Goal: Task Accomplishment & Management: Manage account settings

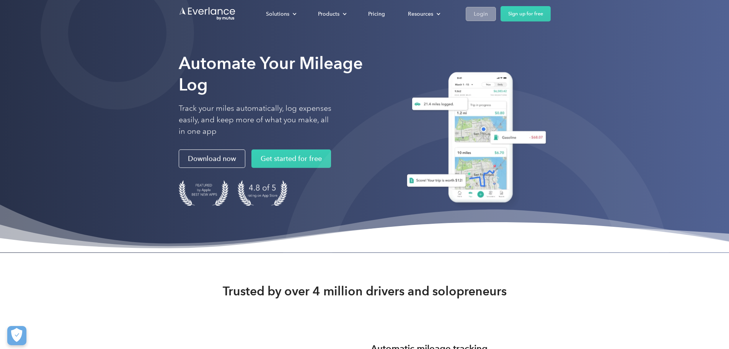
click at [488, 15] on div "Login" at bounding box center [481, 14] width 14 height 10
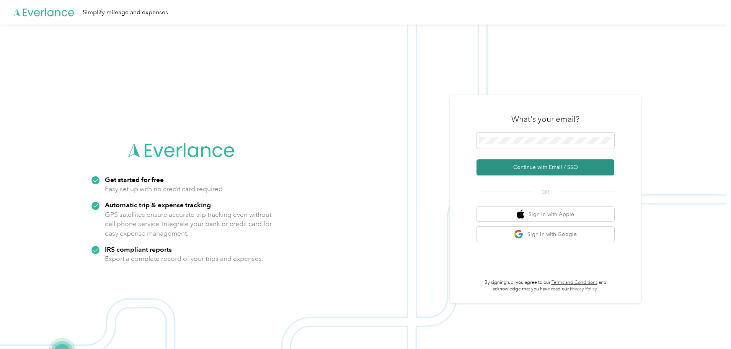
click at [544, 170] on button "Continue with Email / SSO" at bounding box center [545, 167] width 138 height 16
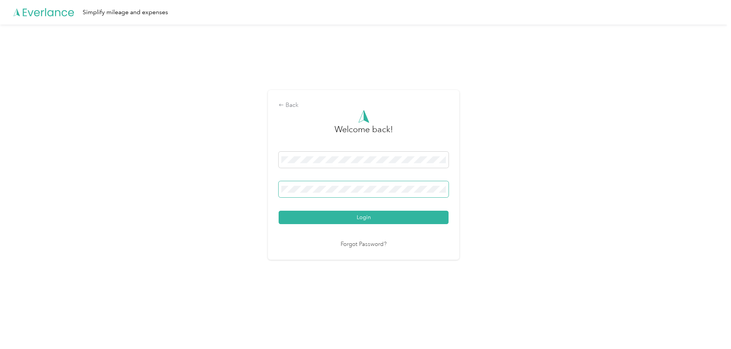
click at [279, 210] on button "Login" at bounding box center [364, 216] width 170 height 13
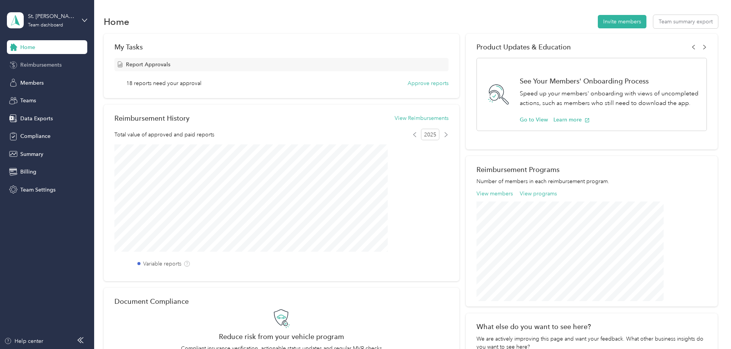
click at [38, 65] on span "Reimbursements" at bounding box center [40, 65] width 41 height 8
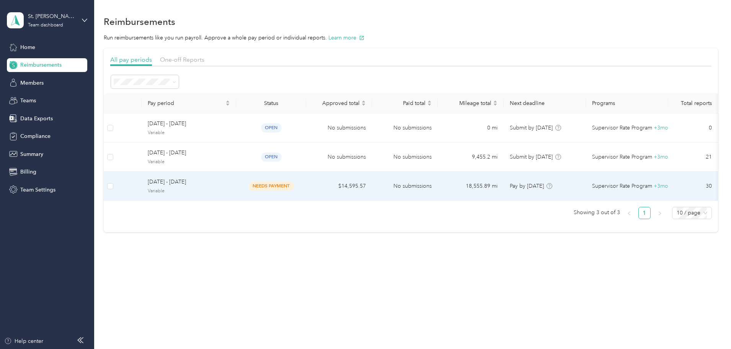
click at [230, 180] on span "[DATE] - [DATE]" at bounding box center [189, 182] width 82 height 8
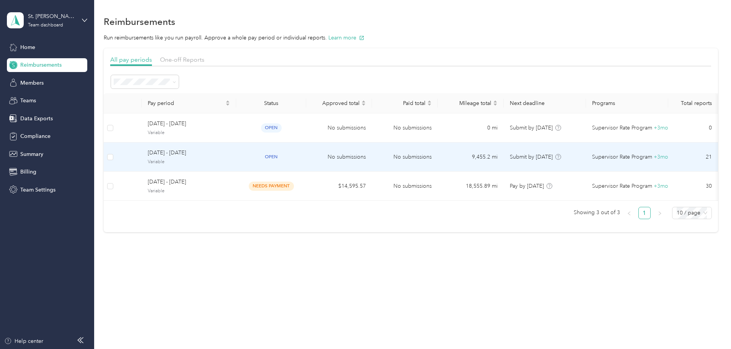
click at [226, 157] on span "[DATE] - [DATE]" at bounding box center [189, 152] width 82 height 8
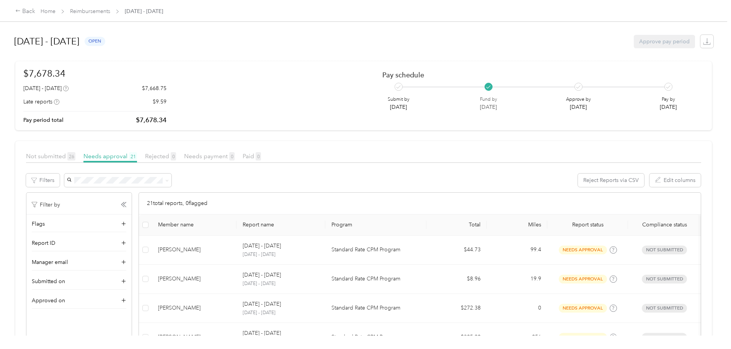
click at [0, 166] on div "Back Home Reimbursements [DATE] - [DATE] [DATE] - [DATE] open Approve pay perio…" at bounding box center [363, 174] width 727 height 349
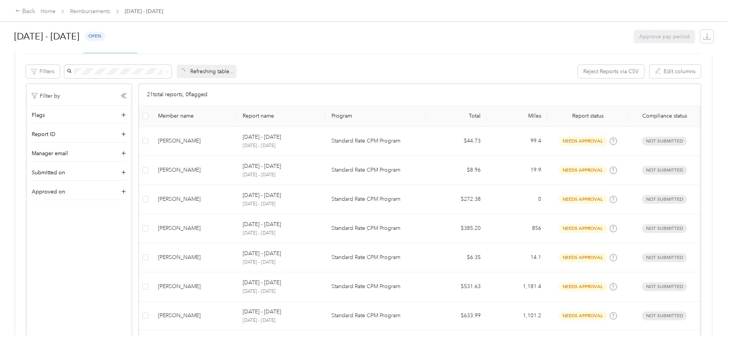
scroll to position [115, 0]
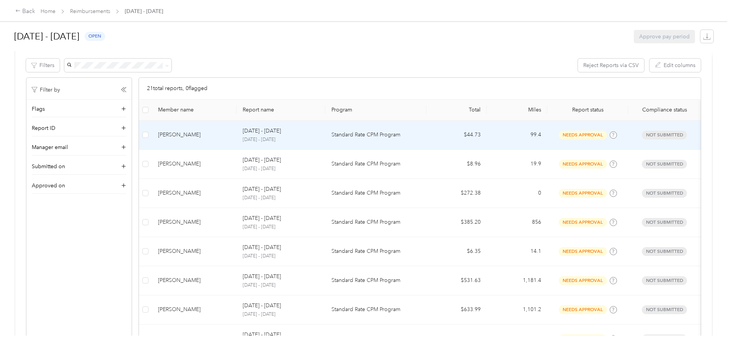
click at [213, 139] on div "[PERSON_NAME]" at bounding box center [194, 134] width 72 height 8
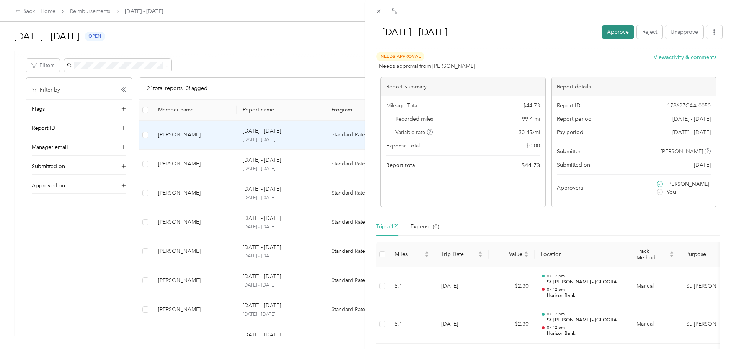
click at [606, 31] on button "Approve" at bounding box center [617, 31] width 33 height 13
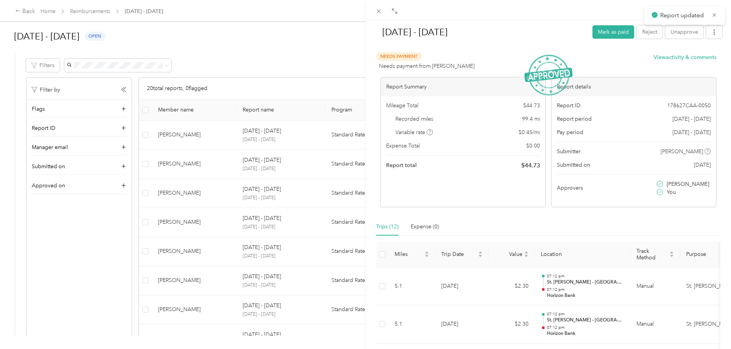
click at [54, 141] on div "[DATE] - [DATE] Mark as paid Reject Unapprove Needs Payment Needs payment from …" at bounding box center [365, 174] width 731 height 349
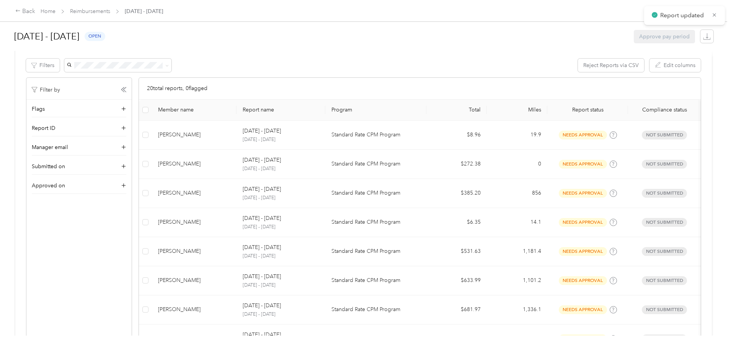
click at [230, 137] on div "[PERSON_NAME]" at bounding box center [194, 134] width 72 height 8
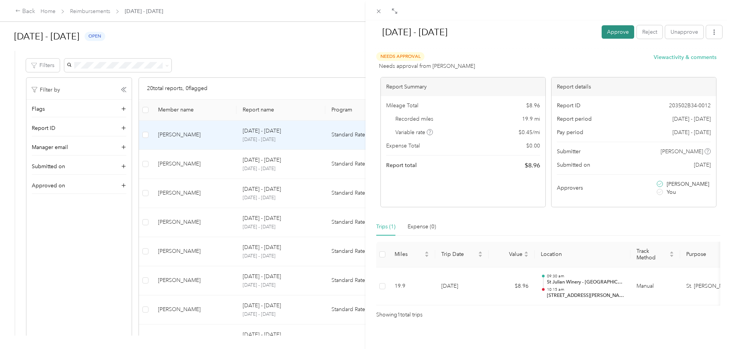
click at [604, 31] on button "Approve" at bounding box center [617, 31] width 33 height 13
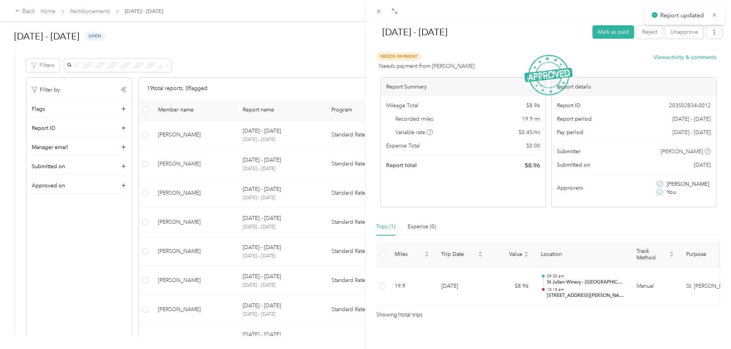
click at [1, 136] on div "[DATE] - [DATE] Mark as paid Reject Unapprove Needs Payment Needs payment from …" at bounding box center [365, 174] width 731 height 349
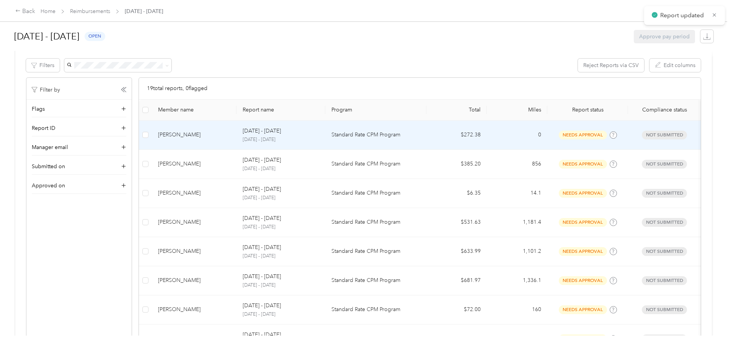
click at [236, 130] on td "[PERSON_NAME]" at bounding box center [194, 135] width 85 height 29
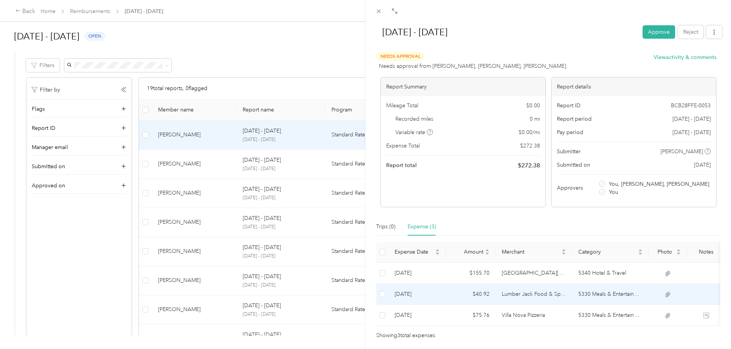
scroll to position [36, 0]
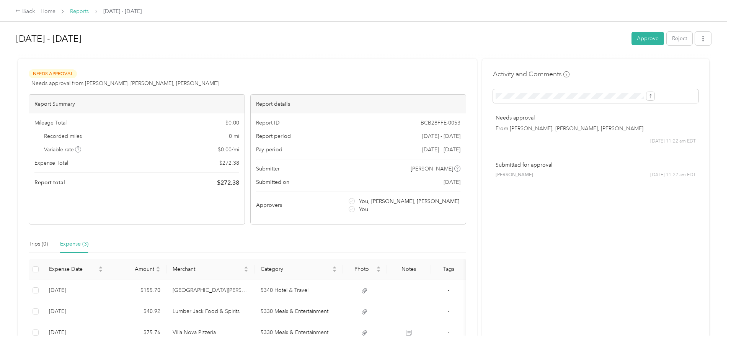
drag, startPoint x: 152, startPoint y: 10, endPoint x: 144, endPoint y: 14, distance: 8.7
click at [142, 10] on div "Home Reports [DATE] - [DATE]" at bounding box center [91, 11] width 101 height 8
click at [89, 15] on span "Reports" at bounding box center [79, 11] width 19 height 8
click at [89, 12] on link "Reports" at bounding box center [79, 11] width 19 height 7
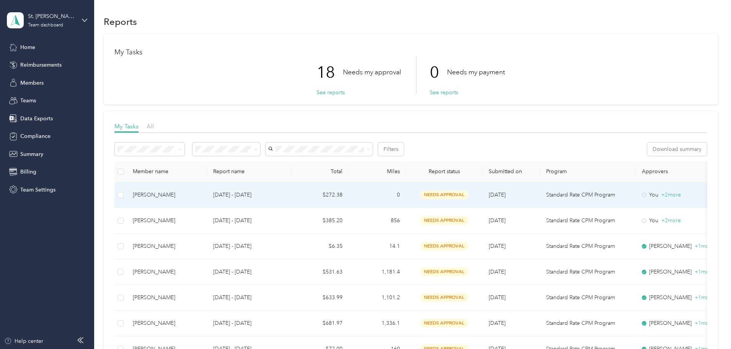
click at [201, 191] on div "[PERSON_NAME]" at bounding box center [167, 195] width 68 height 8
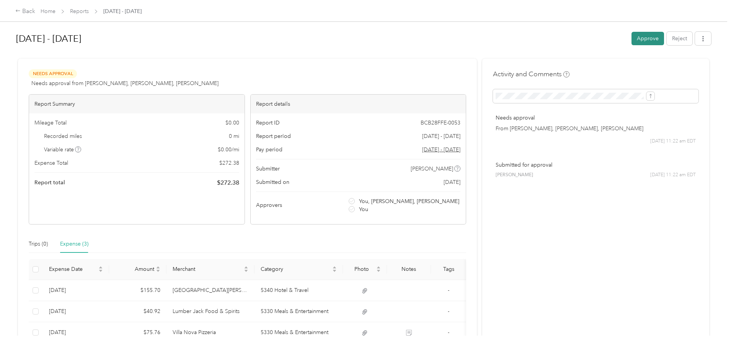
click at [631, 37] on button "Approve" at bounding box center [647, 38] width 33 height 13
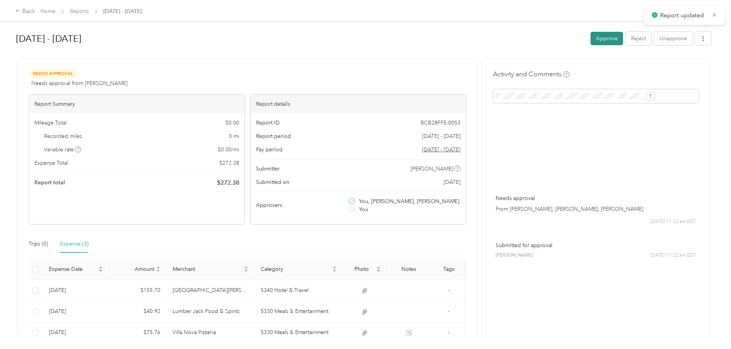
click at [590, 40] on button "Approve" at bounding box center [606, 38] width 33 height 13
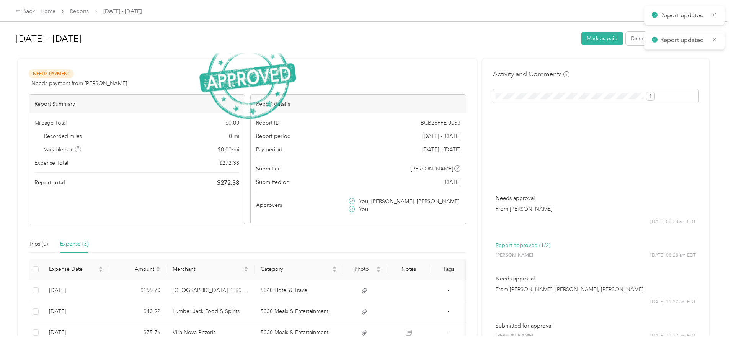
click at [0, 140] on div "Back Home Reports [DATE] - [DATE] [DATE] - [DATE] [PERSON_NAME] as paid Reject …" at bounding box center [363, 174] width 727 height 349
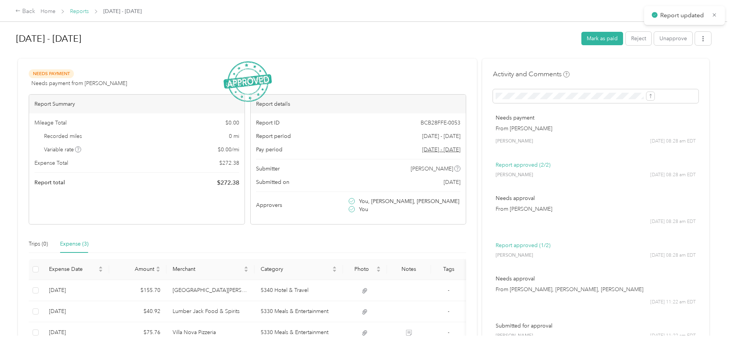
click at [89, 8] on link "Reports" at bounding box center [79, 11] width 19 height 7
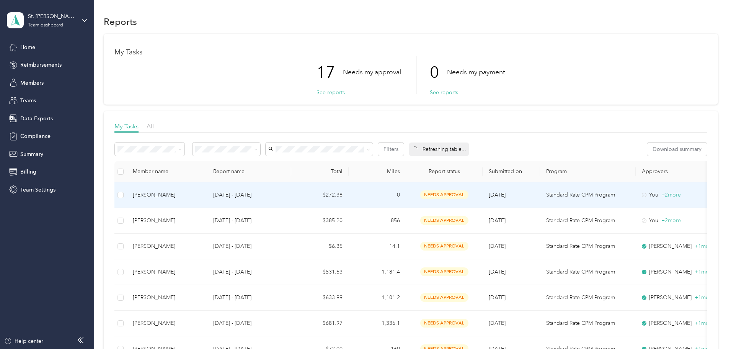
click at [207, 203] on td "[PERSON_NAME]" at bounding box center [167, 195] width 80 height 26
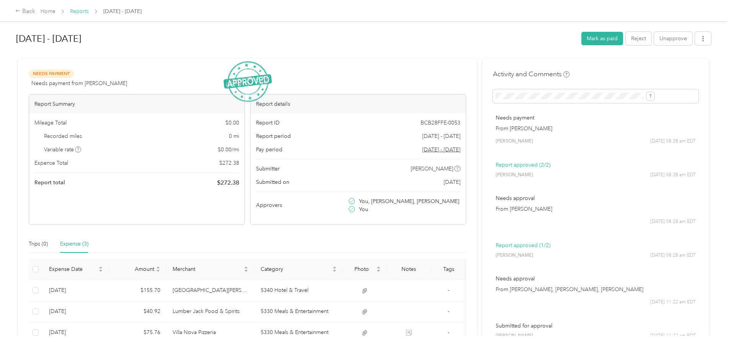
click at [89, 10] on link "Reports" at bounding box center [79, 11] width 19 height 7
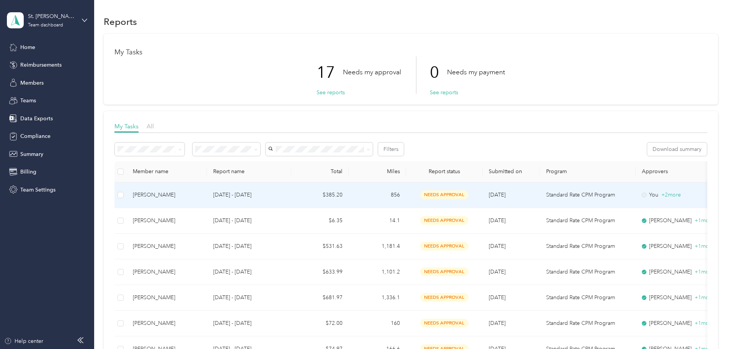
click at [199, 197] on div "[PERSON_NAME]" at bounding box center [167, 195] width 68 height 8
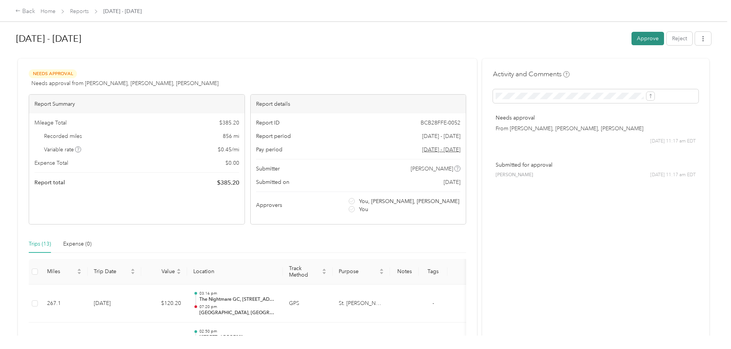
click at [631, 39] on button "Approve" at bounding box center [647, 38] width 33 height 13
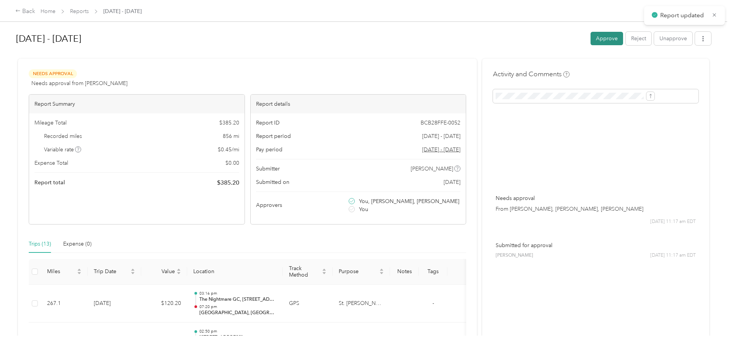
click at [590, 39] on button "Approve" at bounding box center [606, 38] width 33 height 13
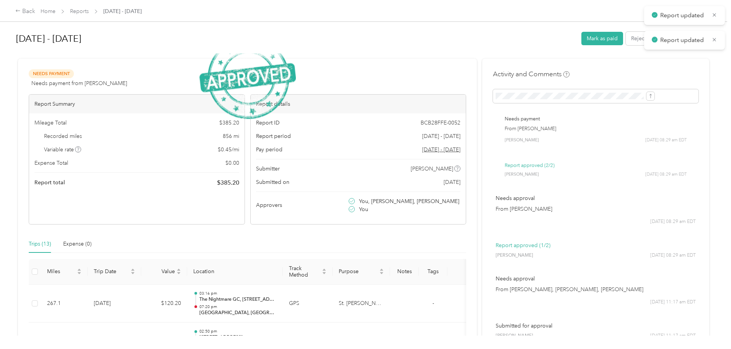
click at [8, 117] on div "Back Home Reports [DATE] - [DATE] [DATE] - [DATE] [PERSON_NAME] as paid Reject …" at bounding box center [363, 174] width 727 height 349
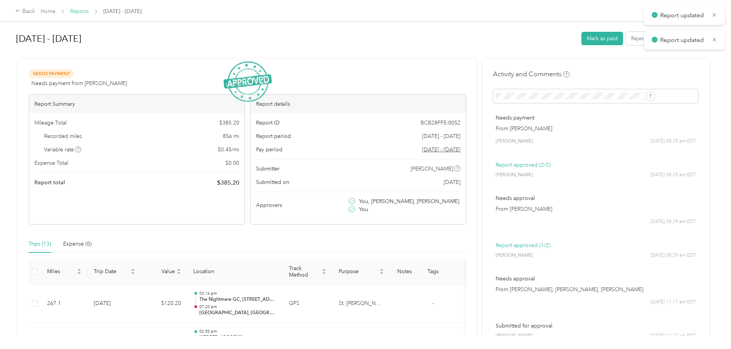
click at [89, 13] on link "Reports" at bounding box center [79, 11] width 19 height 7
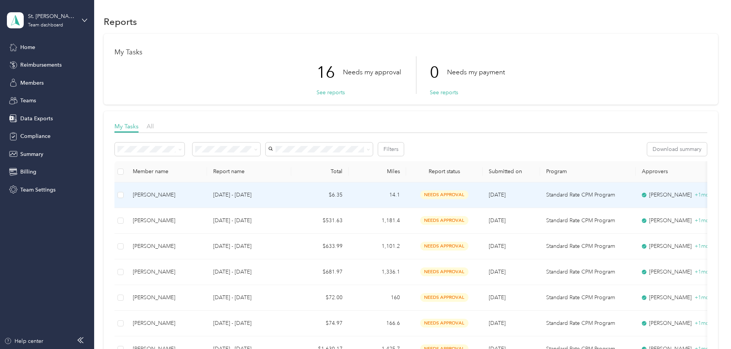
click at [201, 194] on div "[PERSON_NAME]" at bounding box center [167, 195] width 68 height 8
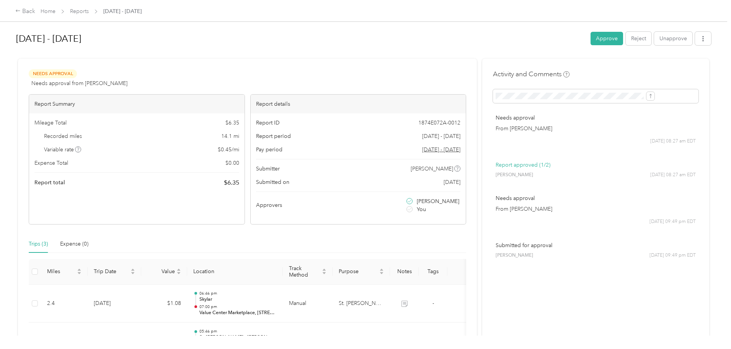
click at [590, 41] on button "Approve" at bounding box center [606, 38] width 33 height 13
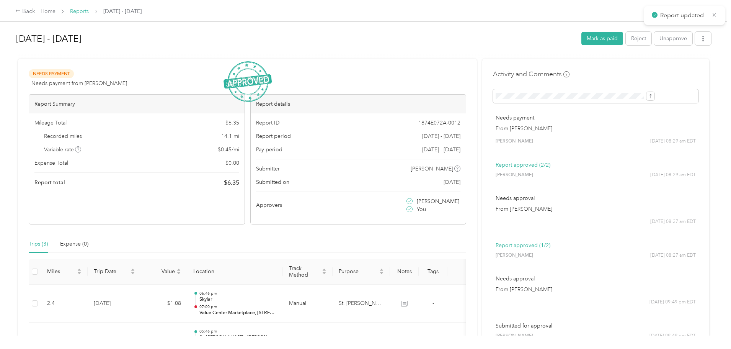
click at [89, 9] on link "Reports" at bounding box center [79, 11] width 19 height 7
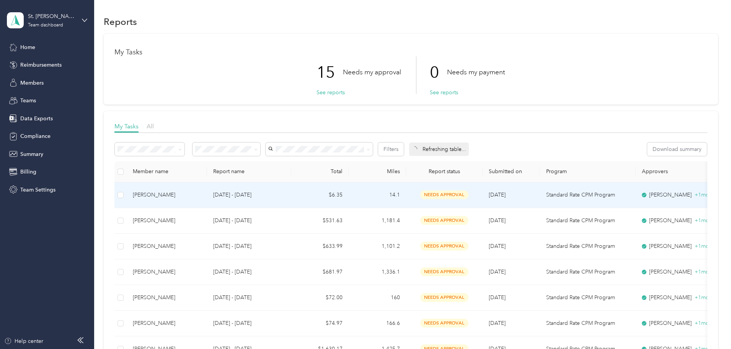
click at [207, 202] on td "[PERSON_NAME]" at bounding box center [167, 195] width 80 height 26
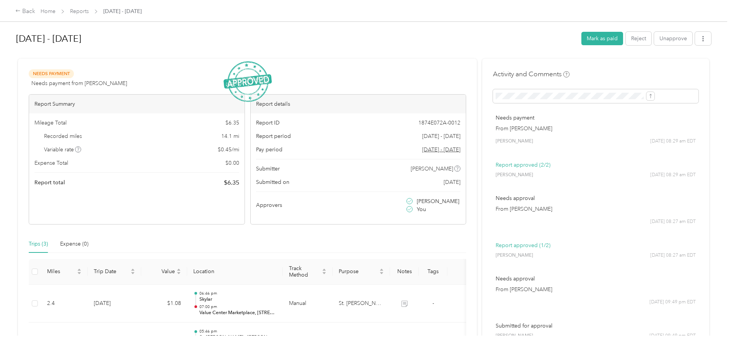
click at [13, 83] on div "Back Home Reports [DATE] - [DATE] [DATE] - [DATE] [PERSON_NAME] as paid Reject …" at bounding box center [363, 174] width 727 height 349
click at [89, 9] on link "Reports" at bounding box center [79, 11] width 19 height 7
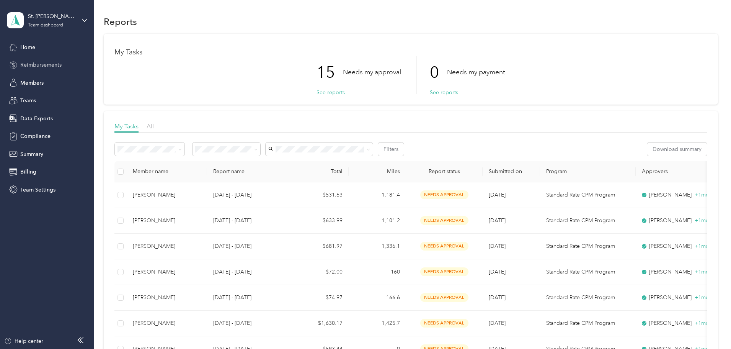
click at [44, 65] on span "Reimbursements" at bounding box center [40, 65] width 41 height 8
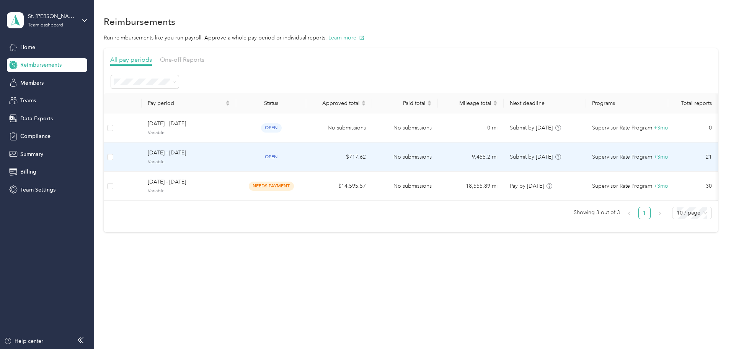
click at [228, 158] on span "Variable" at bounding box center [189, 161] width 82 height 7
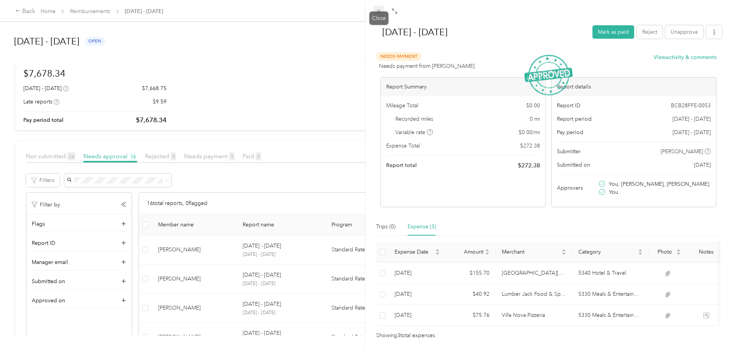
click at [377, 10] on icon at bounding box center [379, 12] width 4 height 4
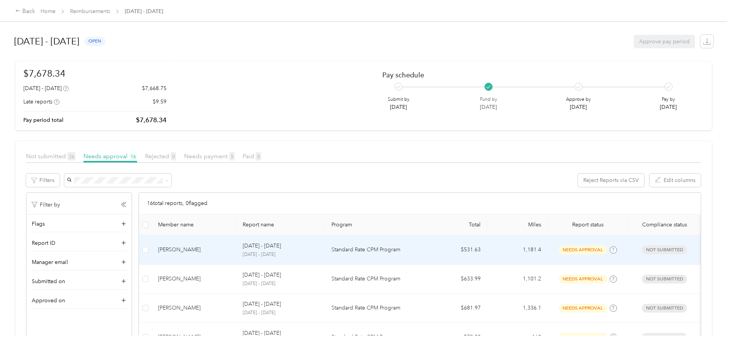
click at [230, 248] on div "[PERSON_NAME]" at bounding box center [194, 249] width 72 height 8
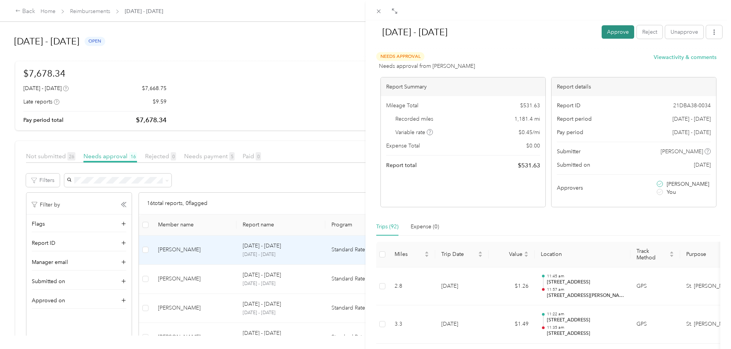
drag, startPoint x: 611, startPoint y: 31, endPoint x: 508, endPoint y: 51, distance: 104.4
click at [611, 31] on button "Approve" at bounding box center [617, 31] width 33 height 13
click at [31, 143] on div "[DATE] - [DATE] Approve Reject Unapprove Needs Approval Needs approval from [PE…" at bounding box center [365, 174] width 731 height 349
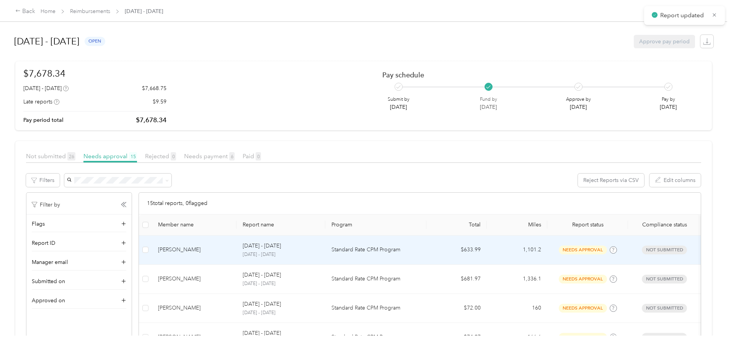
click at [223, 256] on td "[PERSON_NAME]" at bounding box center [194, 249] width 85 height 29
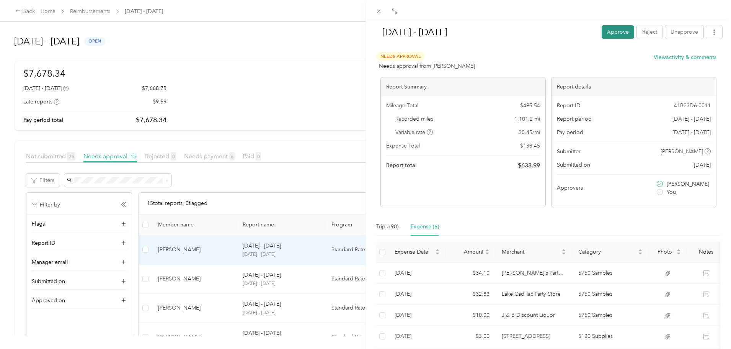
click at [612, 31] on button "Approve" at bounding box center [617, 31] width 33 height 13
click at [20, 127] on div "[DATE] - [DATE] Approve Reject Unapprove Needs Approval Needs approval from [PE…" at bounding box center [365, 174] width 731 height 349
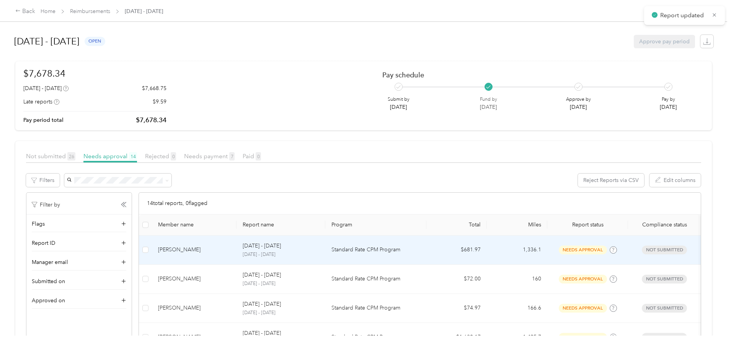
click at [224, 250] on div "[PERSON_NAME]" at bounding box center [194, 249] width 72 height 8
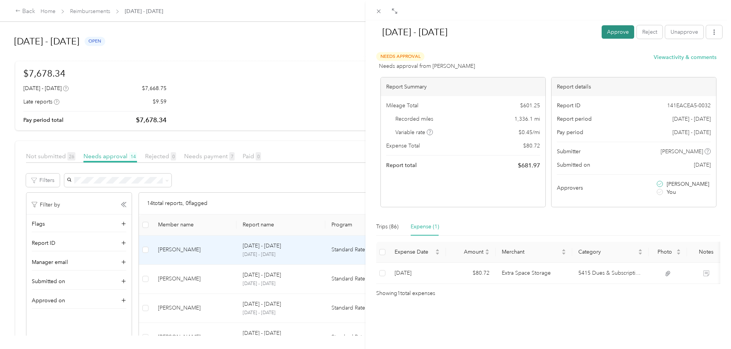
click at [610, 28] on button "Approve" at bounding box center [617, 31] width 33 height 13
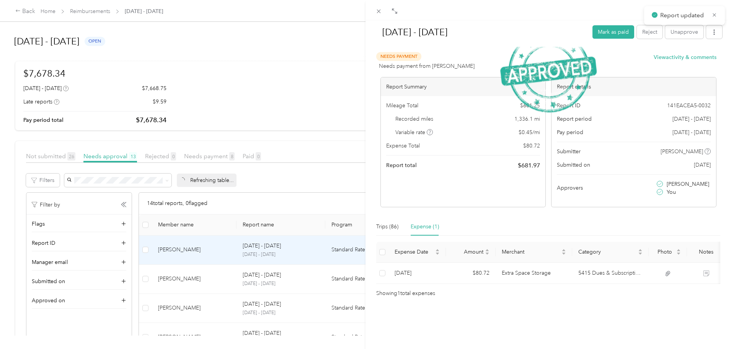
click at [11, 125] on div "[DATE] - [DATE] Mark as paid Reject Unapprove Needs Payment Needs payment from …" at bounding box center [365, 174] width 731 height 349
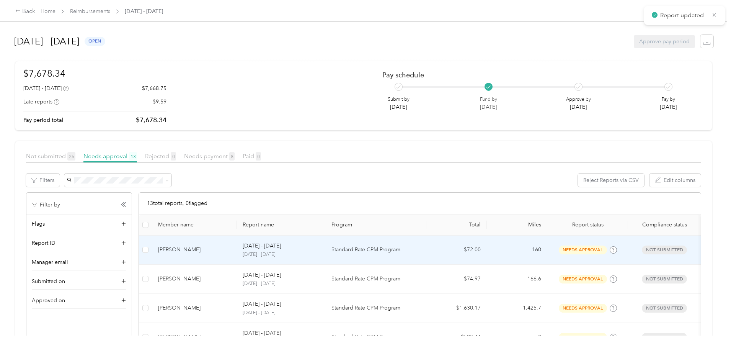
click at [223, 252] on div "[PERSON_NAME]" at bounding box center [194, 249] width 72 height 8
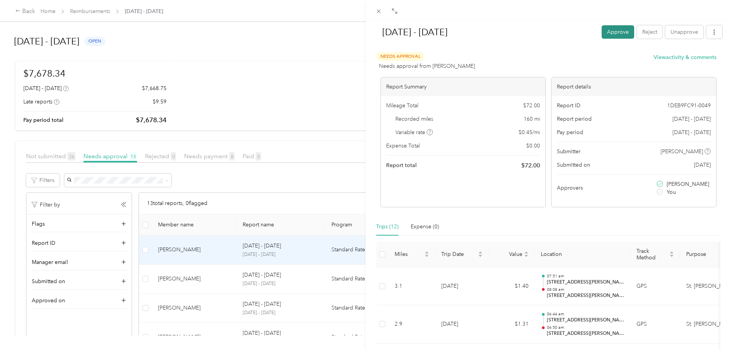
click at [607, 34] on button "Approve" at bounding box center [617, 31] width 33 height 13
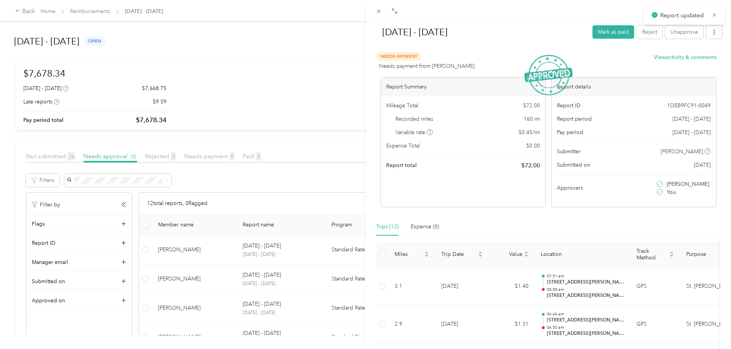
click at [13, 176] on div "[DATE] - [DATE] Mark as paid Reject Unapprove Needs Payment Needs payment from …" at bounding box center [365, 174] width 731 height 349
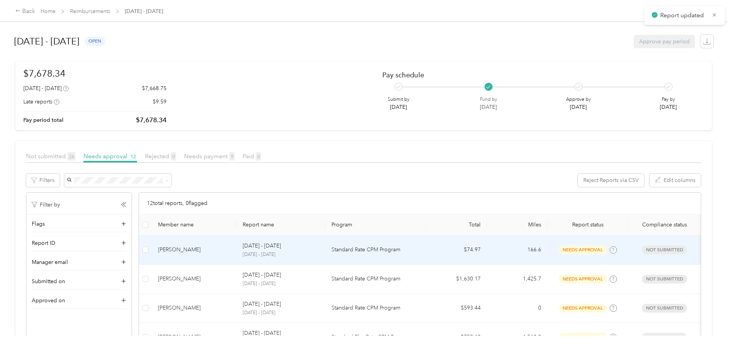
click at [230, 253] on div "[PERSON_NAME]" at bounding box center [194, 249] width 72 height 8
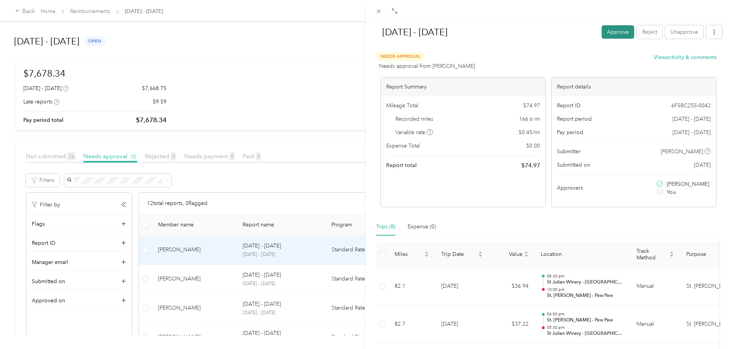
click at [603, 33] on button "Approve" at bounding box center [617, 31] width 33 height 13
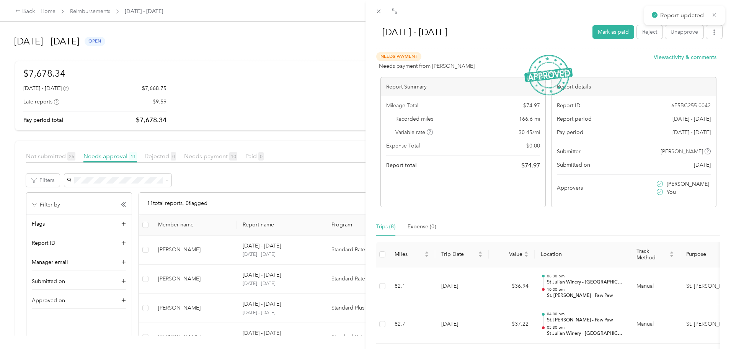
click at [26, 186] on div "[DATE] - [DATE] Mark as paid Reject Unapprove Needs Payment Needs payment from …" at bounding box center [365, 174] width 731 height 349
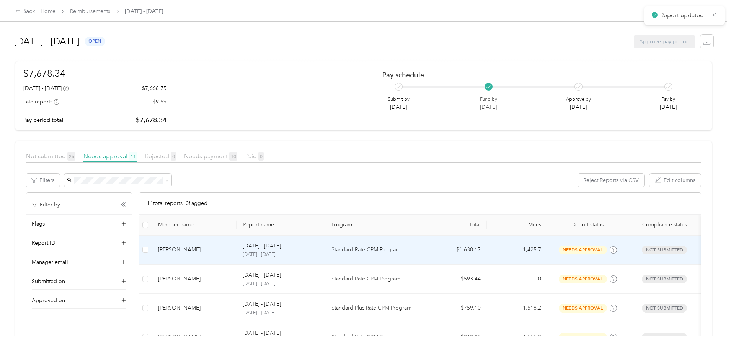
click at [236, 245] on td "[PERSON_NAME]" at bounding box center [194, 249] width 85 height 29
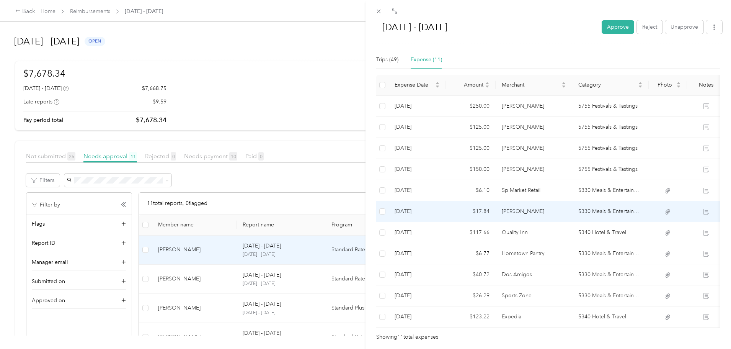
scroll to position [77, 0]
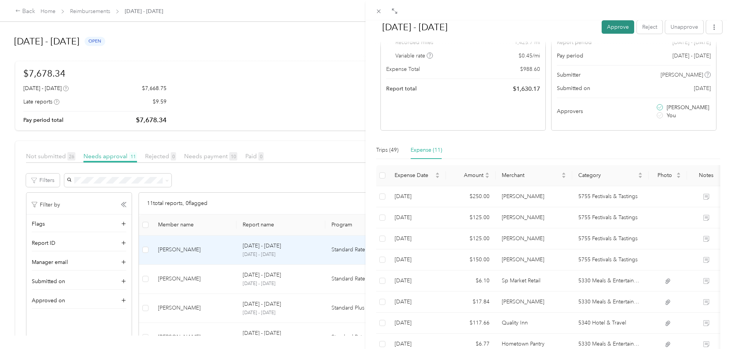
click at [610, 26] on button "Approve" at bounding box center [617, 26] width 33 height 13
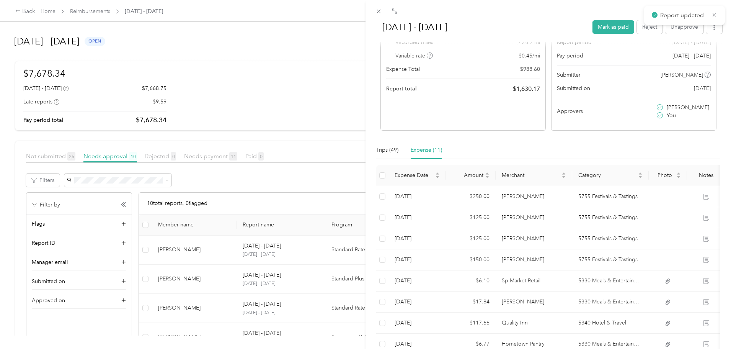
click at [20, 225] on div "[DATE] - [DATE] Mark as paid Reject Unapprove Needs Payment Needs payment from …" at bounding box center [365, 174] width 731 height 349
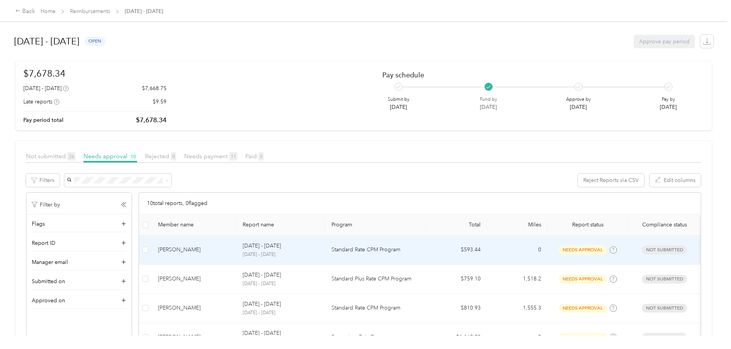
click at [279, 244] on p "[DATE] - [DATE]" at bounding box center [262, 245] width 38 height 8
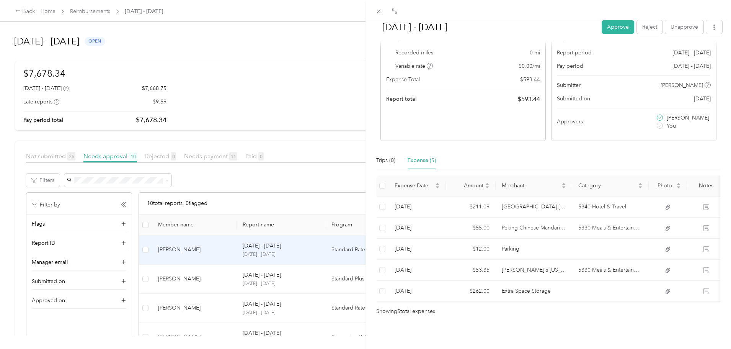
scroll to position [77, 0]
click at [604, 25] on button "Approve" at bounding box center [617, 26] width 33 height 13
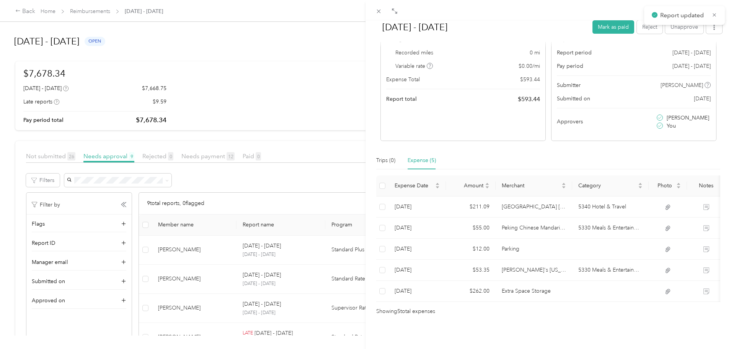
click at [9, 167] on div "[DATE] - [DATE] Mark as paid Reject Unapprove Needs Payment Needs payment from …" at bounding box center [365, 174] width 731 height 349
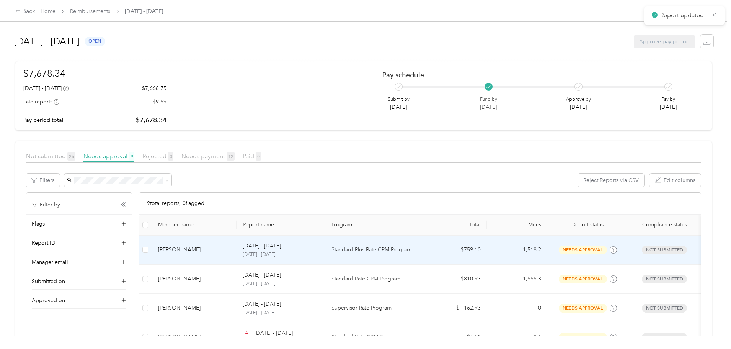
click at [230, 249] on div "[PERSON_NAME]" at bounding box center [194, 249] width 72 height 8
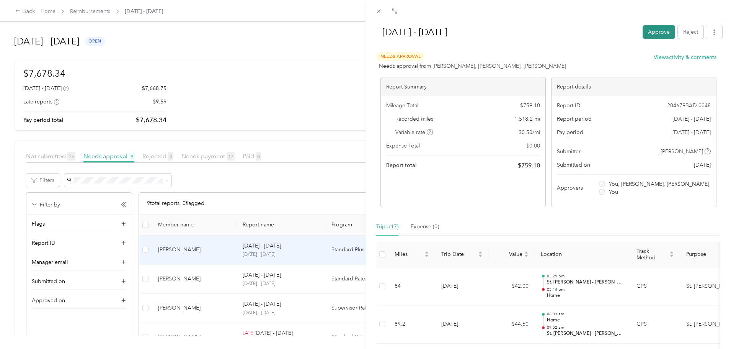
click at [650, 32] on button "Approve" at bounding box center [658, 31] width 33 height 13
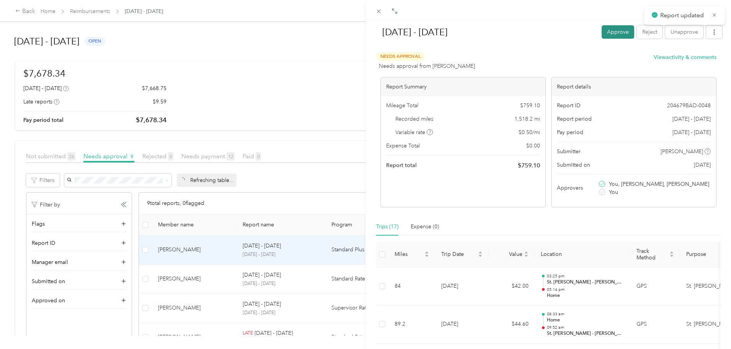
click at [612, 33] on button "Approve" at bounding box center [617, 31] width 33 height 13
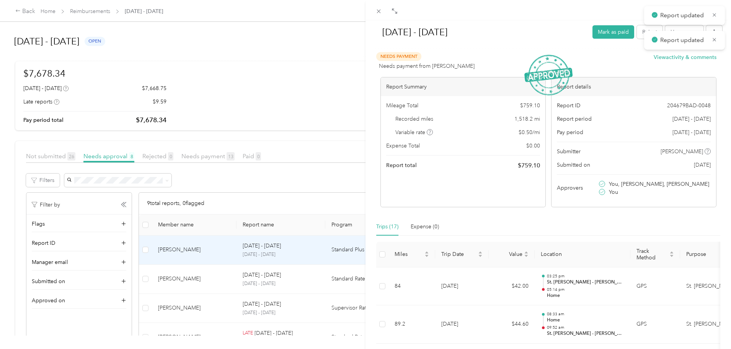
click at [34, 159] on div "[DATE] - [DATE] Mark as paid Reject Unapprove Needs Payment Needs payment from …" at bounding box center [365, 174] width 731 height 349
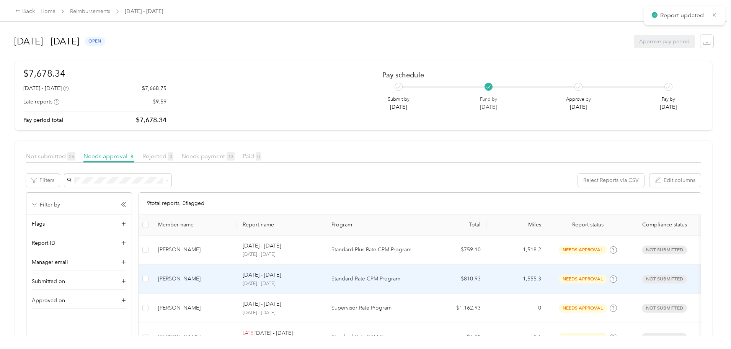
click at [230, 274] on div "[PERSON_NAME]" at bounding box center [194, 278] width 72 height 8
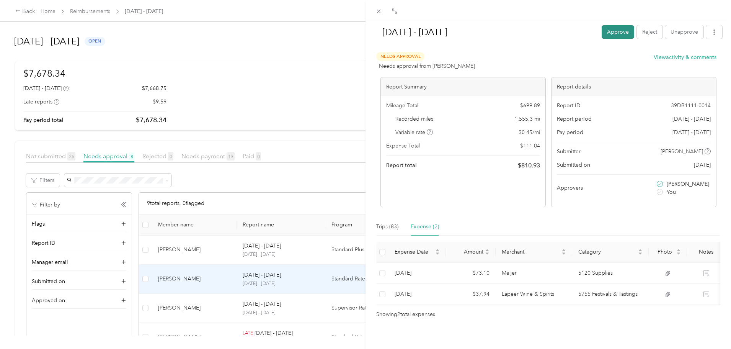
click at [603, 28] on button "Approve" at bounding box center [617, 31] width 33 height 13
click at [13, 220] on div "[DATE] - [DATE] Approve Reject Unapprove Needs Approval Needs approval from [PE…" at bounding box center [365, 174] width 731 height 349
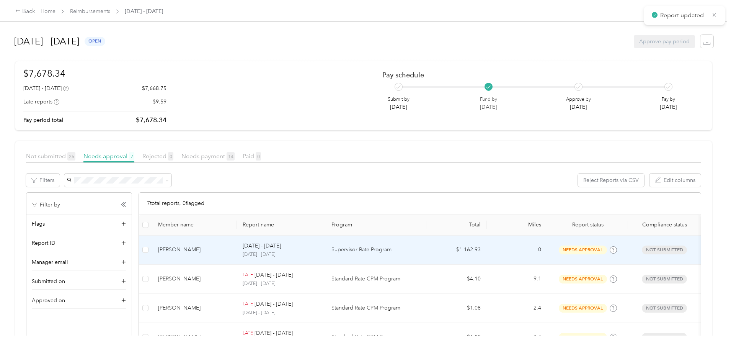
click at [225, 252] on div "[PERSON_NAME]" at bounding box center [194, 249] width 72 height 8
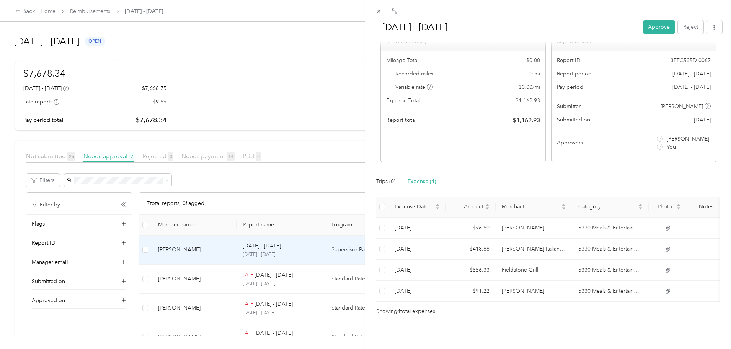
scroll to position [57, 0]
click at [32, 181] on div "[DATE] - [DATE] Approve Reject Needs Approval Needs approval from [PERSON_NAME]…" at bounding box center [365, 174] width 731 height 349
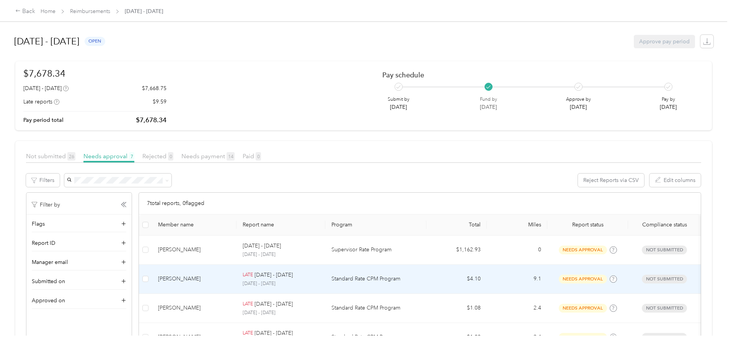
click at [229, 272] on td "[PERSON_NAME]" at bounding box center [194, 278] width 85 height 29
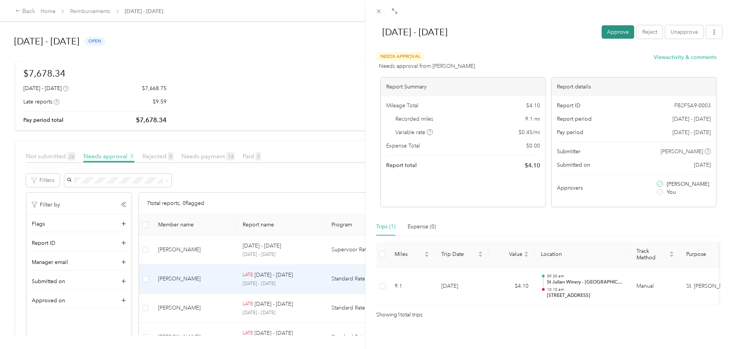
click at [618, 29] on button "Approve" at bounding box center [617, 31] width 33 height 13
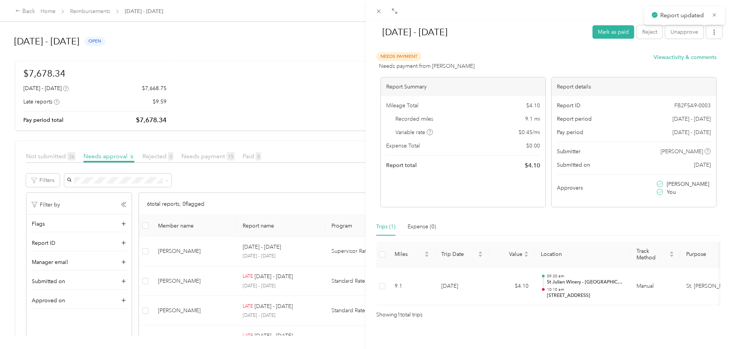
click at [23, 191] on div "[DATE] - [DATE] Mark as paid Reject Unapprove Needs Payment Needs payment from …" at bounding box center [365, 174] width 731 height 349
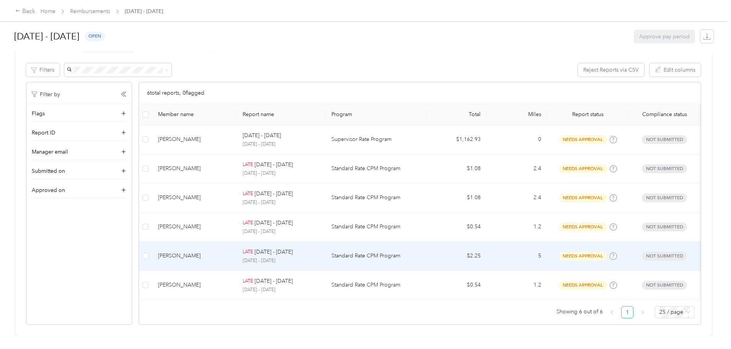
scroll to position [122, 0]
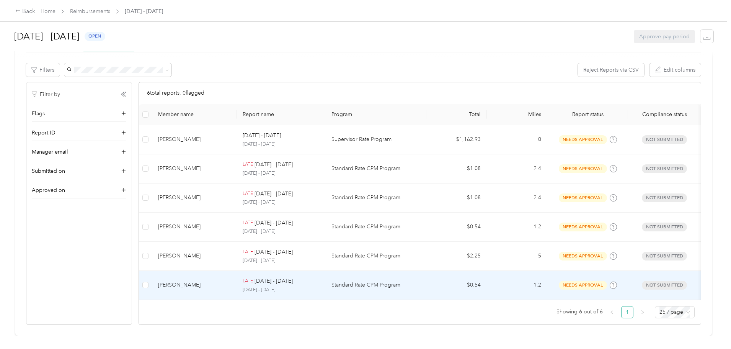
click at [230, 280] on div "[PERSON_NAME]" at bounding box center [194, 284] width 72 height 8
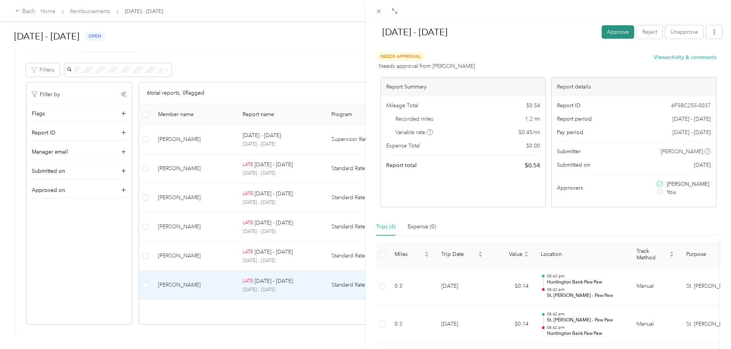
click at [613, 28] on button "Approve" at bounding box center [617, 31] width 33 height 13
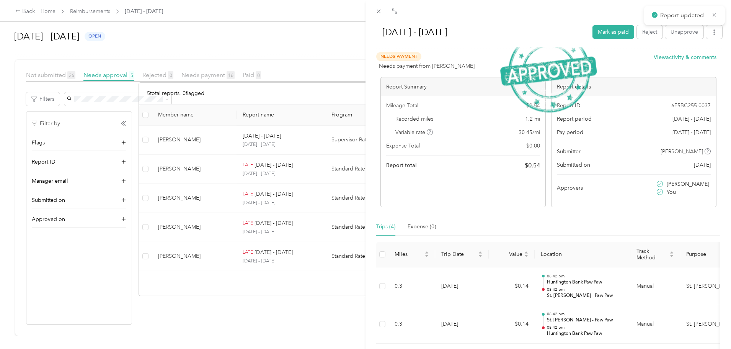
scroll to position [93, 0]
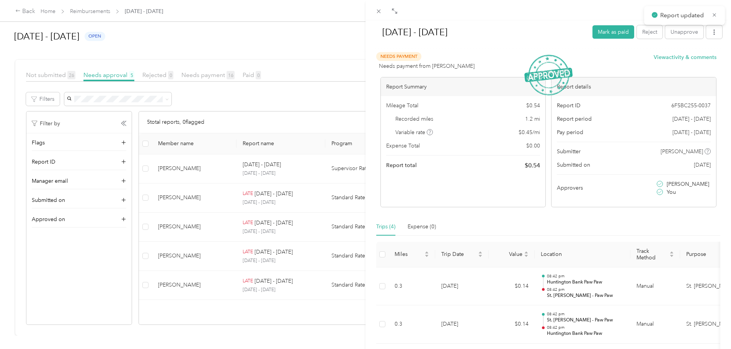
click at [271, 278] on div "[DATE] - [DATE] [PERSON_NAME] as paid Reject Unapprove Needs Payment Needs paym…" at bounding box center [365, 174] width 731 height 349
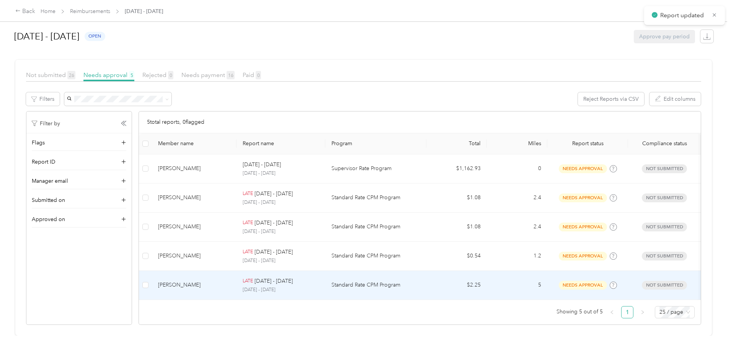
click at [213, 280] on div "[PERSON_NAME]" at bounding box center [194, 284] width 72 height 8
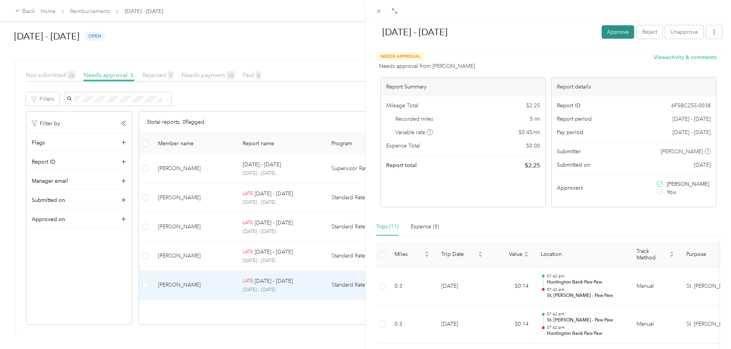
click at [605, 32] on button "Approve" at bounding box center [617, 31] width 33 height 13
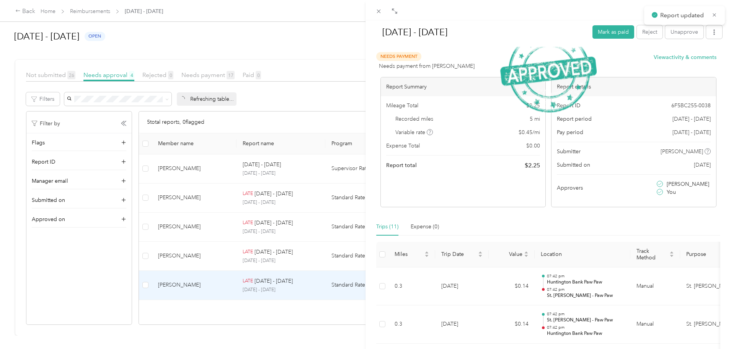
scroll to position [64, 0]
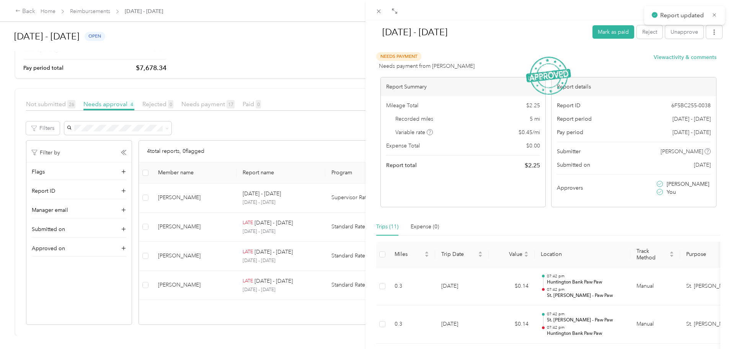
click at [51, 274] on div "[DATE] - [DATE] Mark as paid Reject Unapprove Needs Payment Needs payment from …" at bounding box center [365, 174] width 731 height 349
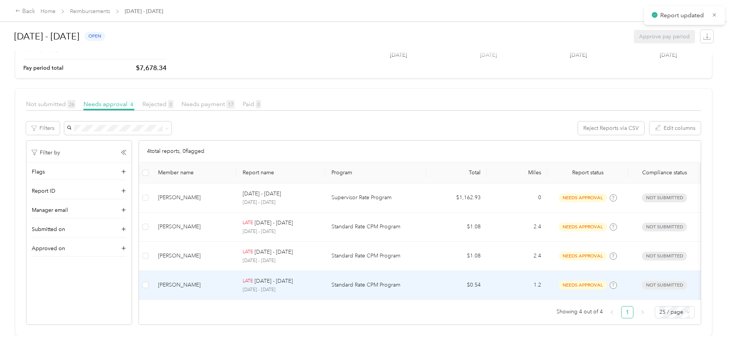
click at [230, 280] on div "[PERSON_NAME]" at bounding box center [194, 284] width 72 height 8
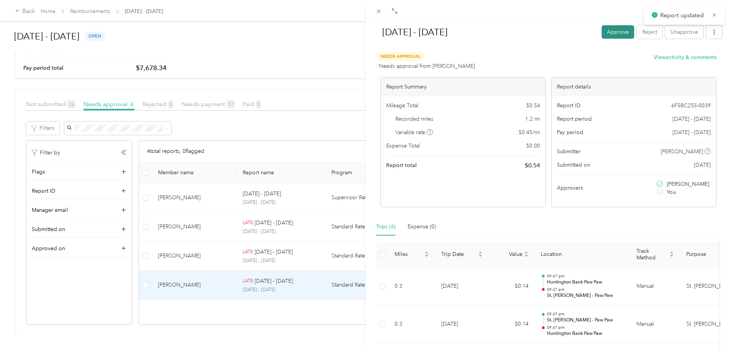
click at [620, 28] on button "Approve" at bounding box center [617, 31] width 33 height 13
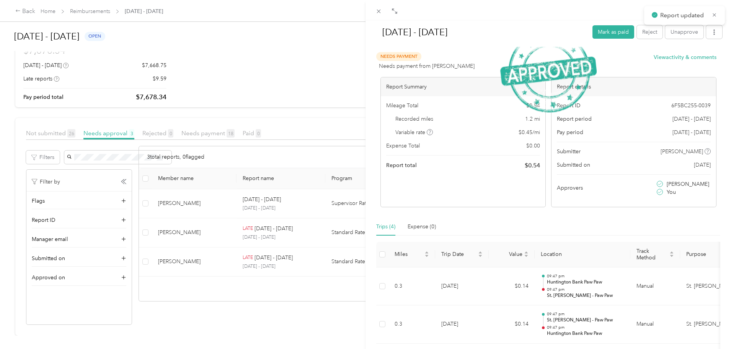
scroll to position [34, 0]
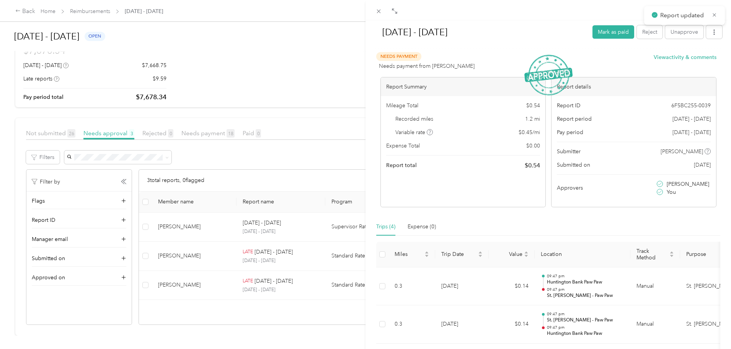
click at [37, 235] on div "[DATE] - [DATE] Mark as paid Reject Unapprove Needs Payment Needs payment from …" at bounding box center [365, 174] width 731 height 349
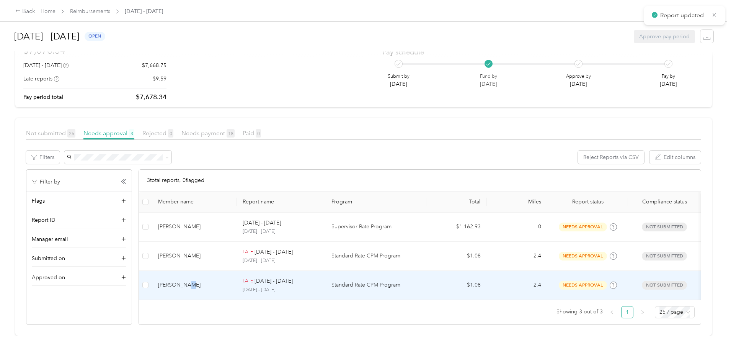
click at [222, 270] on td "[PERSON_NAME]" at bounding box center [194, 284] width 85 height 29
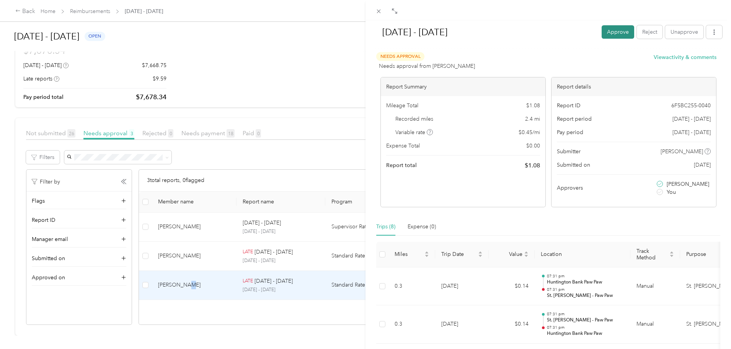
click at [601, 33] on button "Approve" at bounding box center [617, 31] width 33 height 13
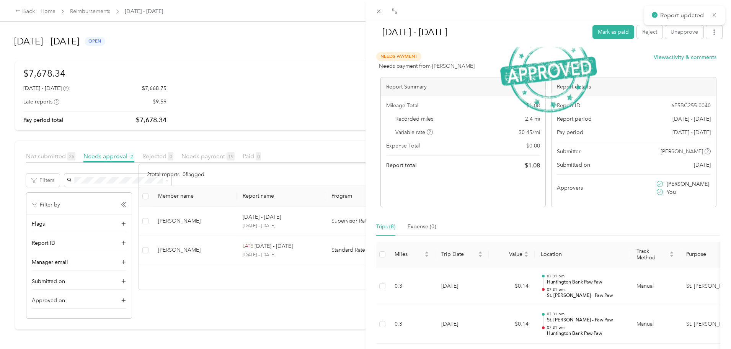
scroll to position [5, 0]
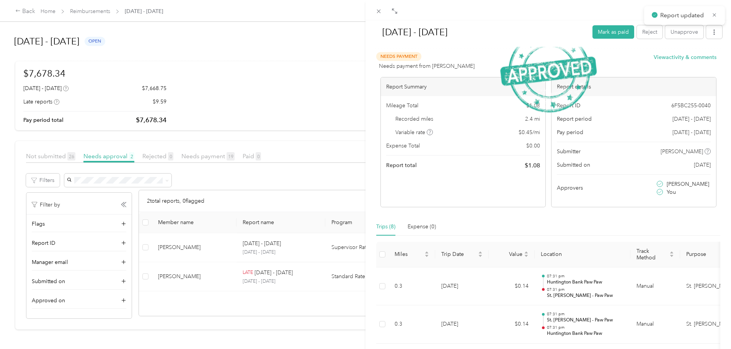
click at [23, 196] on div "[DATE] - [DATE] Mark as paid Reject Unapprove Needs Payment Needs payment from …" at bounding box center [365, 174] width 731 height 349
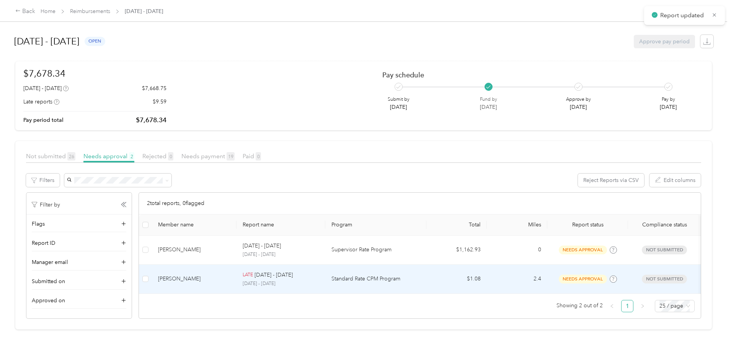
click at [278, 282] on td "LATE [DATE] - [DATE] [DATE] - [DATE]" at bounding box center [280, 278] width 89 height 29
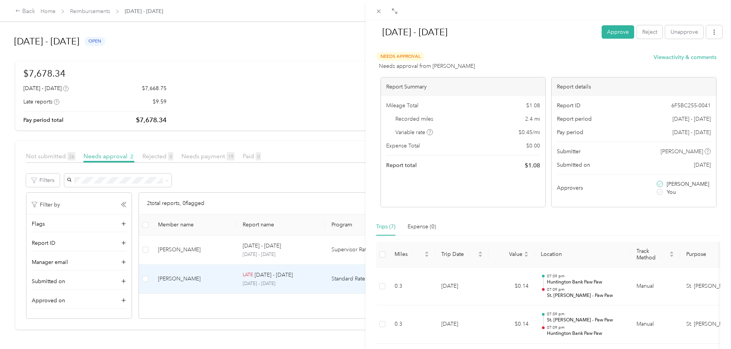
click at [614, 24] on div "[DATE] - [DATE] Approve Reject Unapprove" at bounding box center [548, 33] width 348 height 23
click at [612, 30] on button "Approve" at bounding box center [617, 31] width 33 height 13
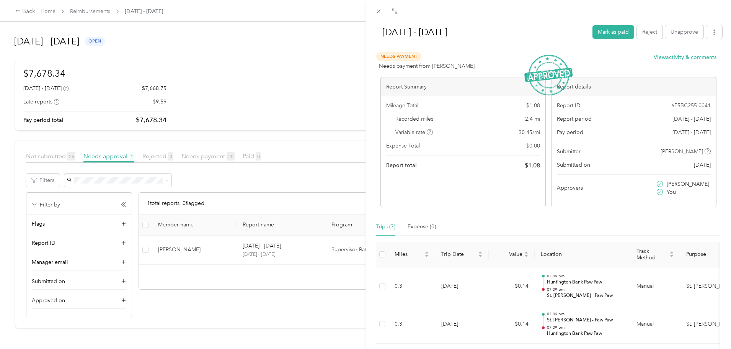
click at [52, 176] on div "[DATE] - [DATE] Mark as paid Reject Unapprove Needs Payment Needs payment from …" at bounding box center [365, 174] width 731 height 349
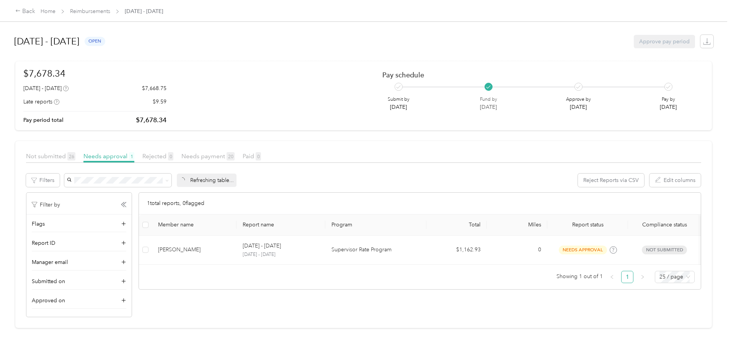
click at [6, 139] on div "Back Home Reimbursements [DATE] - [DATE] [DATE] - [DATE] open Approve pay perio…" at bounding box center [363, 174] width 727 height 349
click at [8, 196] on div "Back Home Reimbursements [DATE] - [DATE] [DATE] - [DATE] open Approve pay perio…" at bounding box center [363, 174] width 727 height 349
click at [63, 113] on div "[DATE] - [DATE] open Approve pay period $7,678.34 [DATE] - [DATE] $7,668.75 Lat…" at bounding box center [363, 167] width 727 height 335
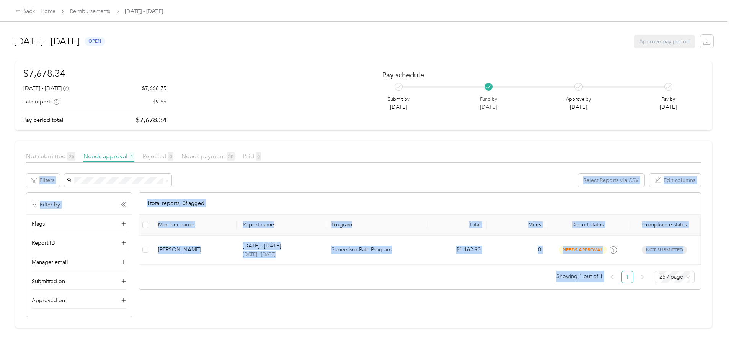
drag, startPoint x: 59, startPoint y: 140, endPoint x: 661, endPoint y: 292, distance: 621.6
click at [671, 302] on div "Back Home Reimbursements [DATE] - [DATE] [DATE] - [DATE] open Approve pay perio…" at bounding box center [363, 174] width 727 height 349
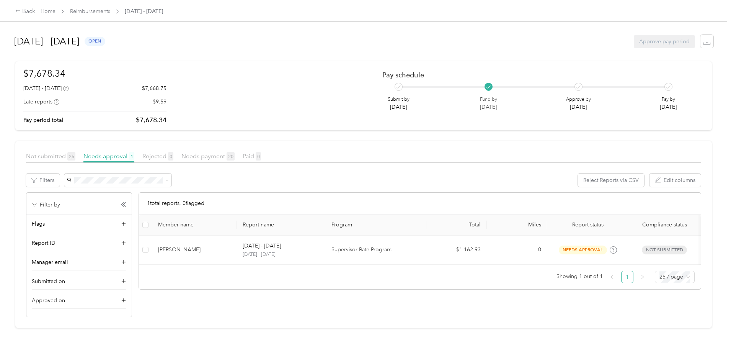
click at [660, 291] on div "[DATE] - [DATE] open Approve pay period $7,678.34 [DATE] - [DATE] $7,668.75 Lat…" at bounding box center [363, 167] width 727 height 335
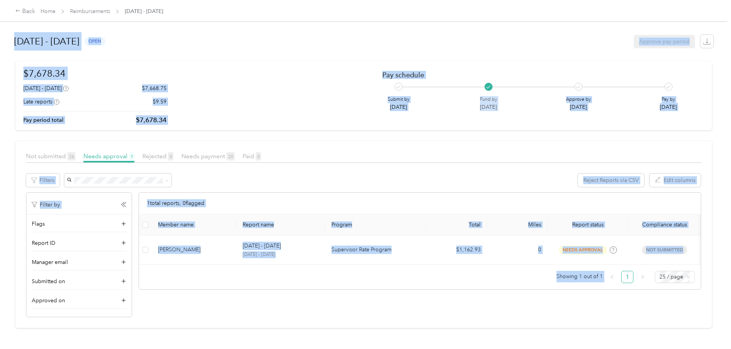
drag, startPoint x: 677, startPoint y: 272, endPoint x: 56, endPoint y: 44, distance: 661.6
click at [56, 44] on div "Back Home Reimbursements [DATE] - [DATE] [DATE] - [DATE] open Approve pay perio…" at bounding box center [363, 174] width 727 height 349
drag, startPoint x: 56, startPoint y: 44, endPoint x: 668, endPoint y: 306, distance: 665.3
click at [667, 308] on div "Back Home Reimbursements [DATE] - [DATE] [DATE] - [DATE] open Approve pay perio…" at bounding box center [363, 174] width 727 height 349
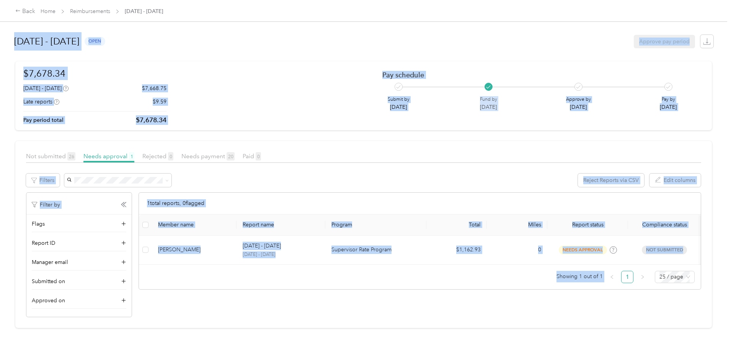
click at [656, 228] on div "[DATE] - [DATE] open Approve pay period $7,678.34 [DATE] - [DATE] $7,668.75 Lat…" at bounding box center [363, 167] width 727 height 335
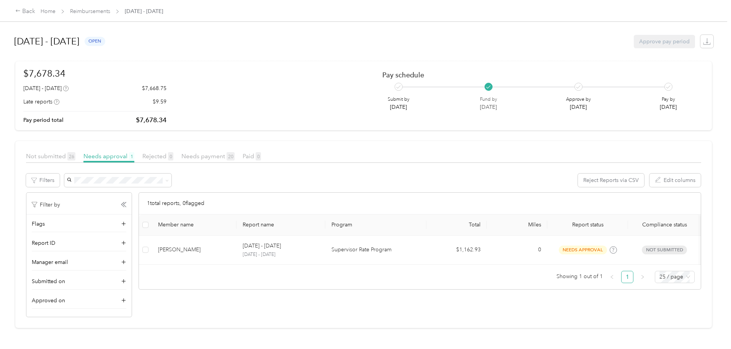
click at [284, 179] on div "Reject Reports via CSV Edit columns" at bounding box center [382, 179] width 637 height 13
click at [39, 158] on div "Back Home Reimbursements [DATE] - [DATE] [DATE] - [DATE] open Approve pay perio…" at bounding box center [363, 174] width 727 height 349
click at [13, 185] on div "Back Home Reimbursements [DATE] - [DATE] [DATE] - [DATE] open Approve pay perio…" at bounding box center [363, 174] width 727 height 349
click at [157, 7] on div "Back Home Reimbursements [DATE] - [DATE]" at bounding box center [89, 11] width 148 height 9
click at [110, 13] on link "Reimbursements" at bounding box center [90, 11] width 40 height 7
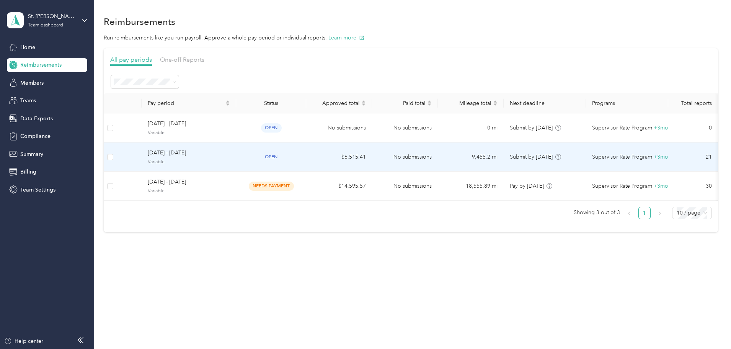
click at [191, 148] on td "[DATE] - [DATE] Variable" at bounding box center [189, 156] width 94 height 29
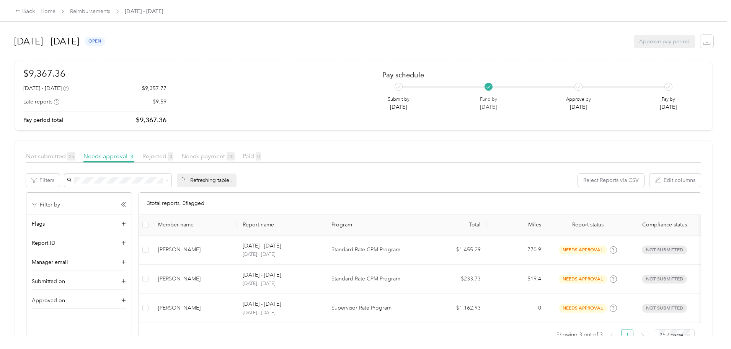
click at [36, 129] on div "Back Home Reimbursements [DATE] - [DATE] [DATE] - [DATE] open Approve pay perio…" at bounding box center [363, 174] width 727 height 349
